Goal: Information Seeking & Learning: Learn about a topic

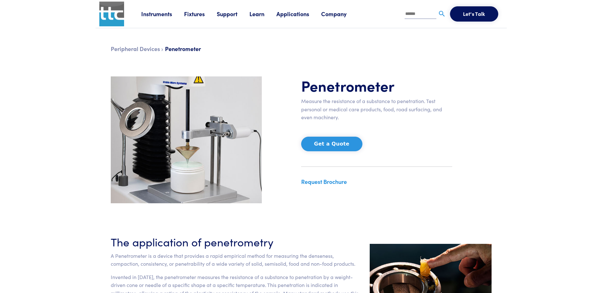
click at [165, 13] on link "Instruments" at bounding box center [162, 14] width 43 height 8
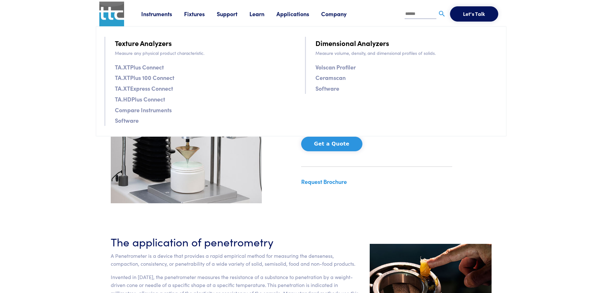
click at [291, 12] on link "Applications" at bounding box center [298, 14] width 45 height 8
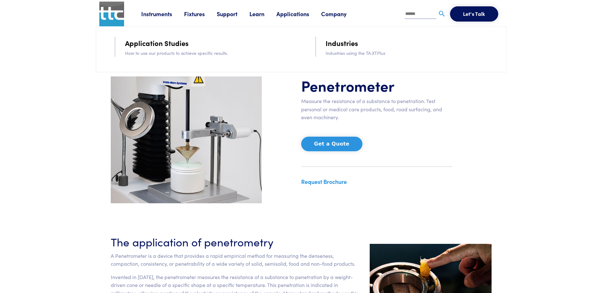
click at [291, 12] on link "Applications" at bounding box center [298, 14] width 45 height 8
click at [292, 15] on link "Applications" at bounding box center [298, 14] width 45 height 8
click at [351, 54] on p "Industries using the TA.XT Plus" at bounding box center [411, 52] width 172 height 7
click at [298, 15] on link "Applications" at bounding box center [298, 14] width 45 height 8
click at [343, 43] on link "Industries" at bounding box center [341, 42] width 32 height 11
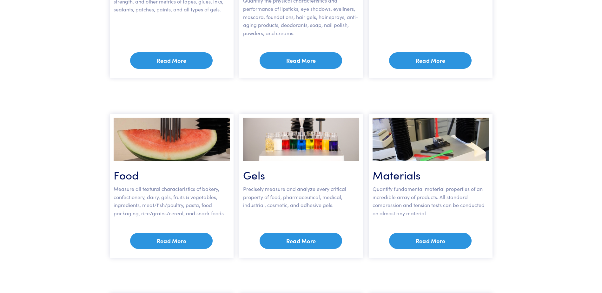
scroll to position [254, 0]
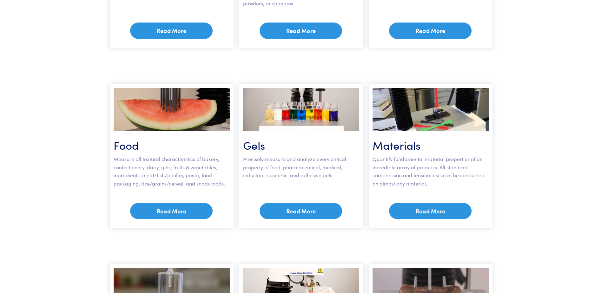
click at [159, 204] on link "Read More" at bounding box center [171, 211] width 82 height 16
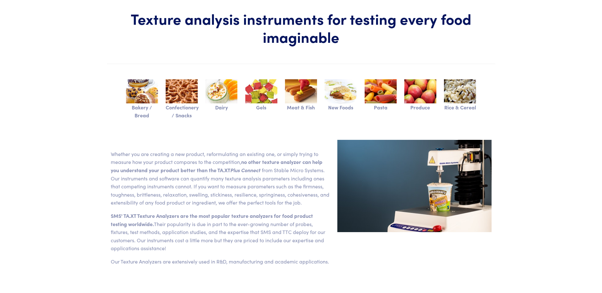
scroll to position [102, 0]
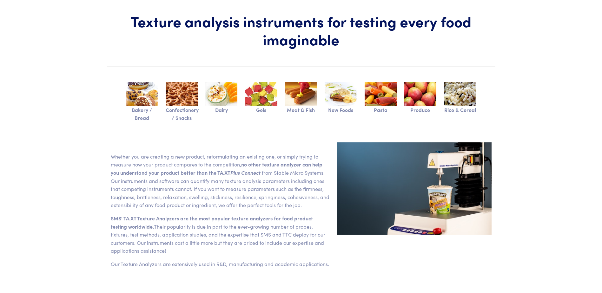
click at [270, 95] on img at bounding box center [261, 94] width 32 height 24
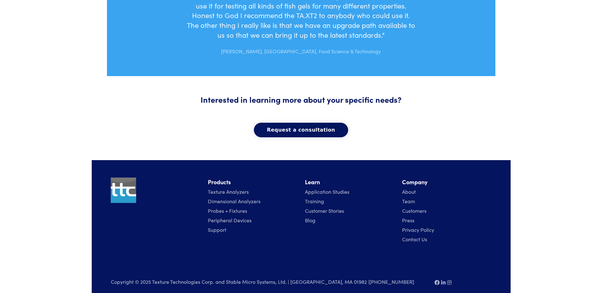
scroll to position [574, 0]
